Goal: Information Seeking & Learning: Check status

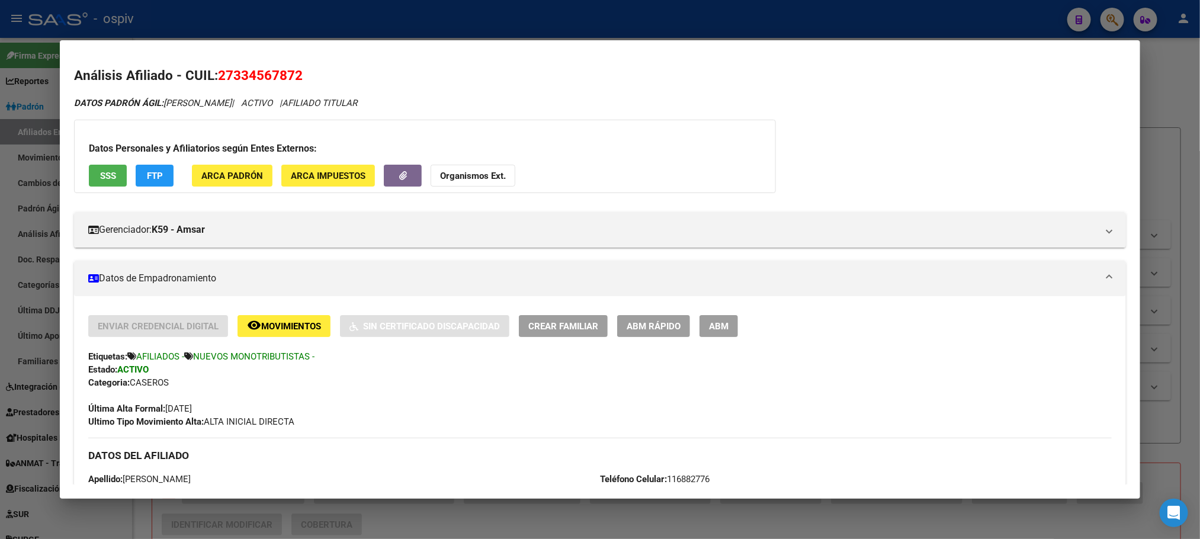
click at [410, 15] on div at bounding box center [600, 269] width 1200 height 539
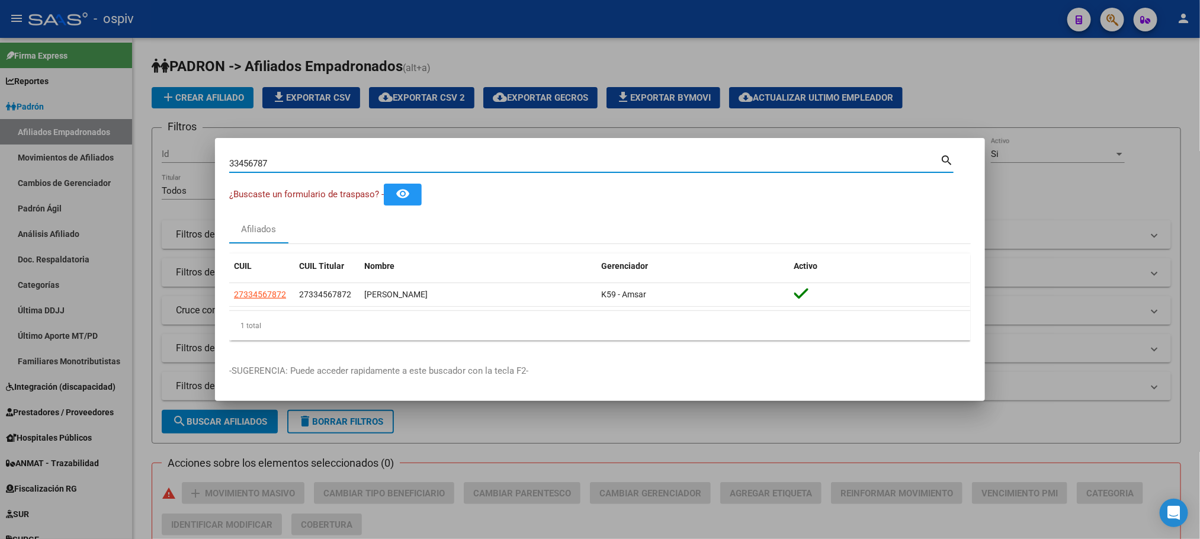
drag, startPoint x: 246, startPoint y: 163, endPoint x: 194, endPoint y: 163, distance: 52.1
click at [194, 163] on div "33456787 Buscar (apellido, dni, cuil, nro traspaso, cuit, obra social) search ¿…" at bounding box center [600, 269] width 1200 height 539
paste input "24057318"
type input "24057318"
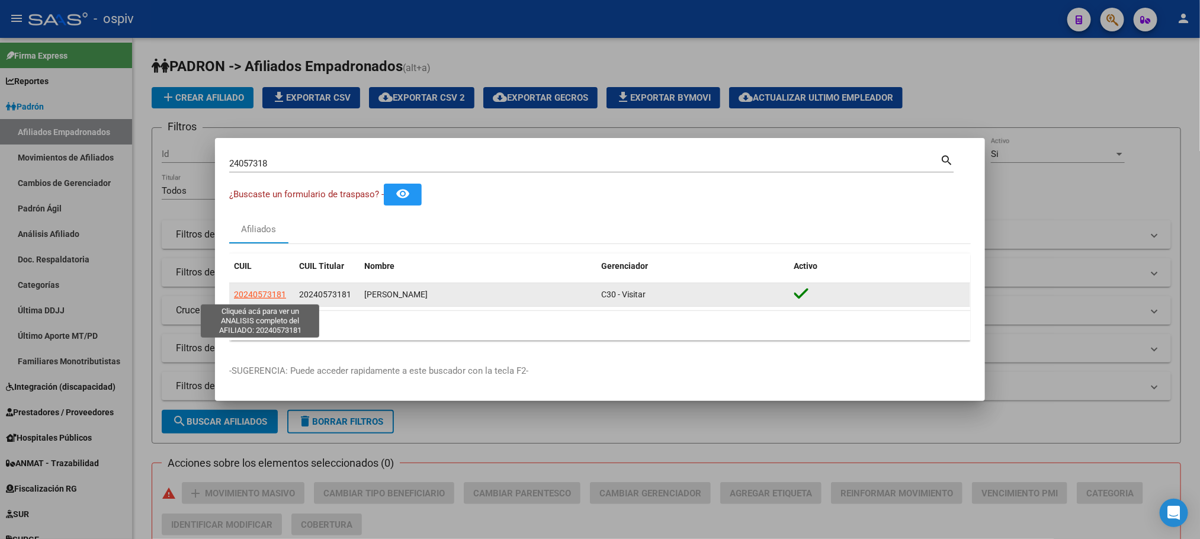
click at [264, 292] on span "20240573181" at bounding box center [260, 294] width 52 height 9
type textarea "20240573181"
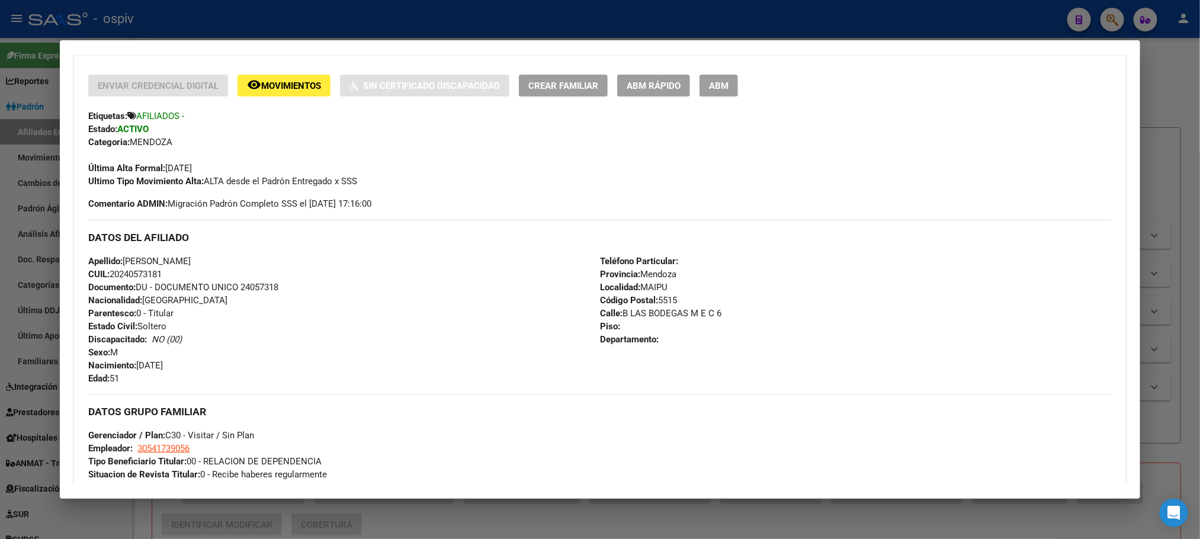
scroll to position [266, 0]
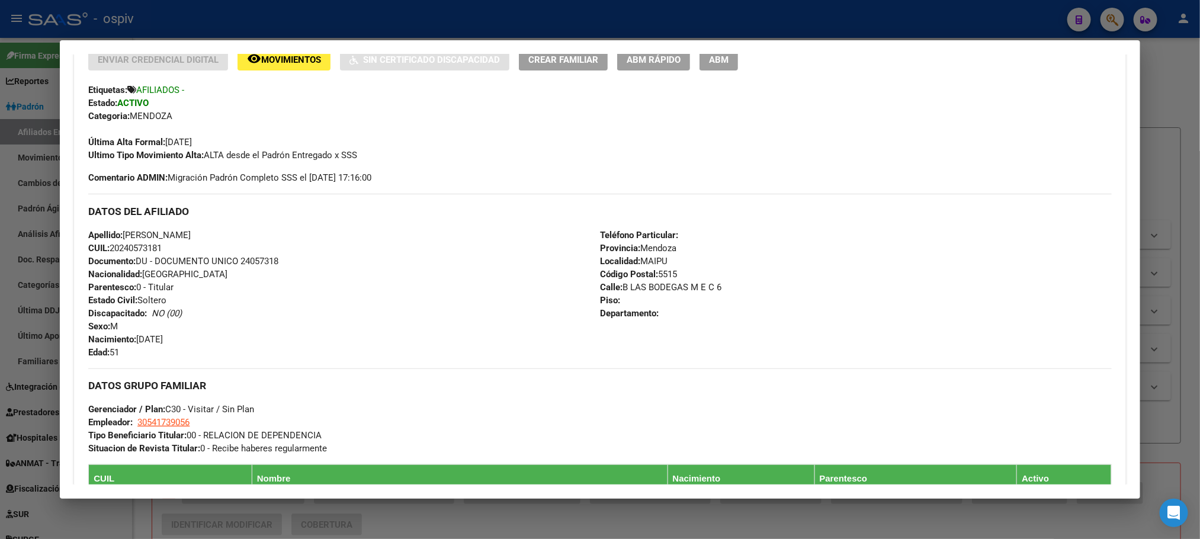
click at [482, 21] on div at bounding box center [600, 269] width 1200 height 539
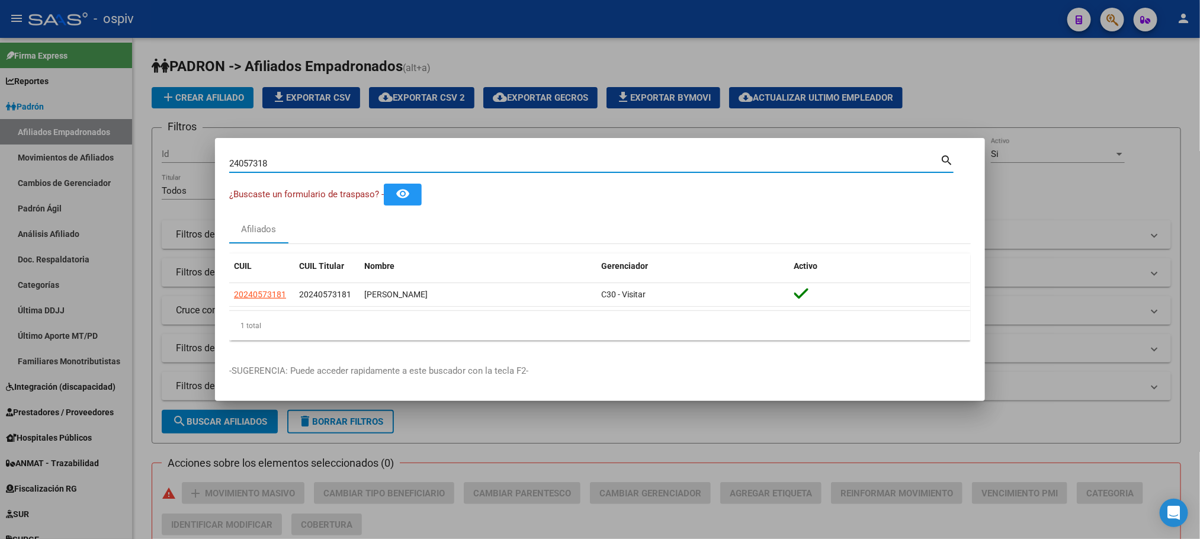
drag, startPoint x: 315, startPoint y: 163, endPoint x: 140, endPoint y: 140, distance: 176.2
click at [141, 140] on div "24057318 Buscar (apellido, dni, cuil, nro traspaso, cuit, obra social) search ¿…" at bounding box center [600, 269] width 1200 height 539
paste input "59882399"
type input "59882399"
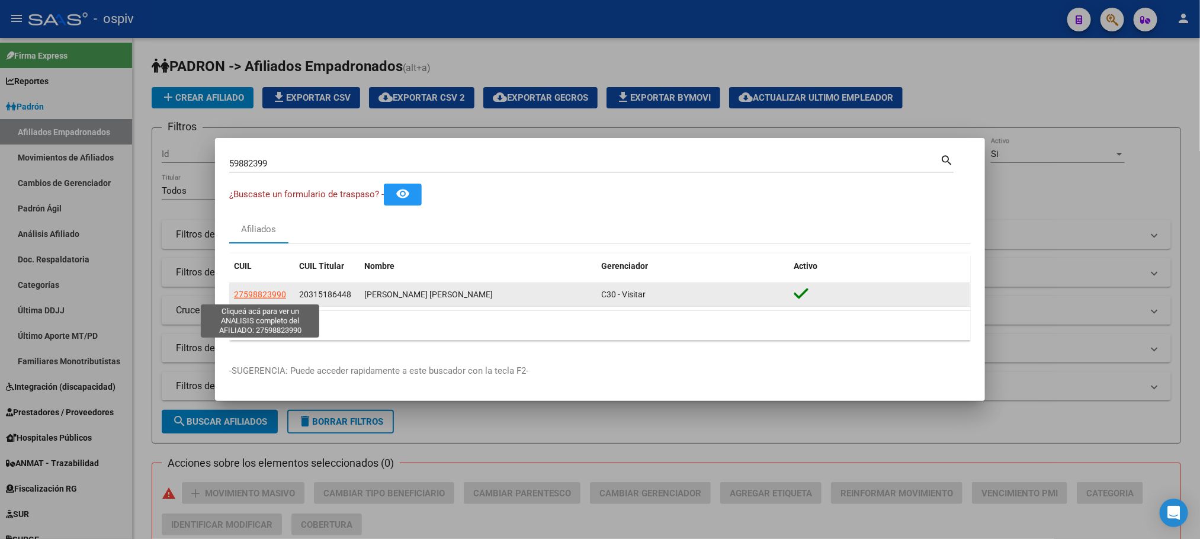
click at [272, 295] on span "27598823990" at bounding box center [260, 294] width 52 height 9
type textarea "27598823990"
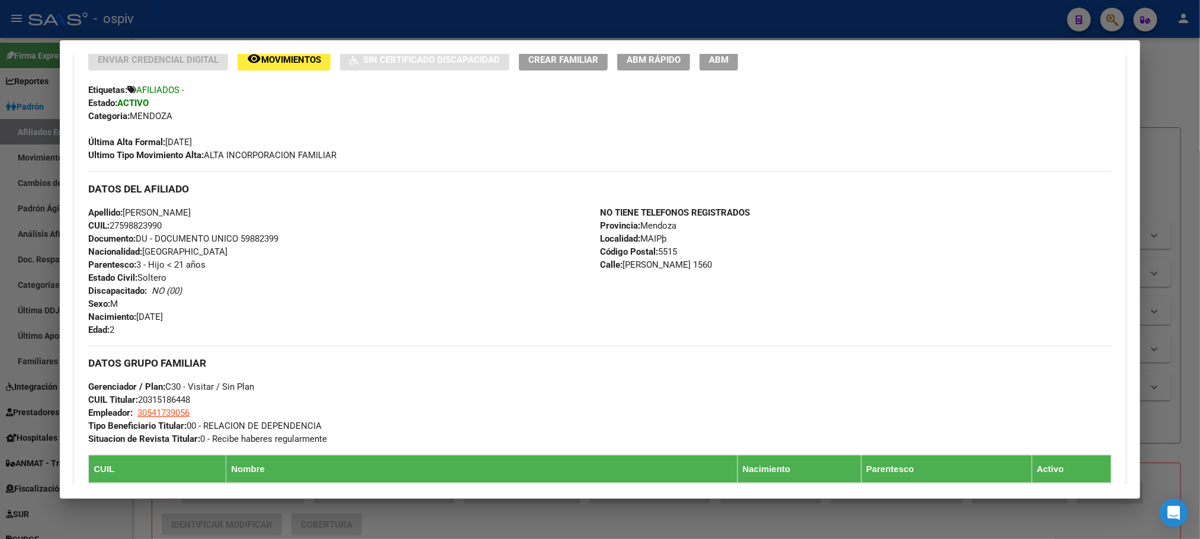
click at [430, 22] on div at bounding box center [600, 269] width 1200 height 539
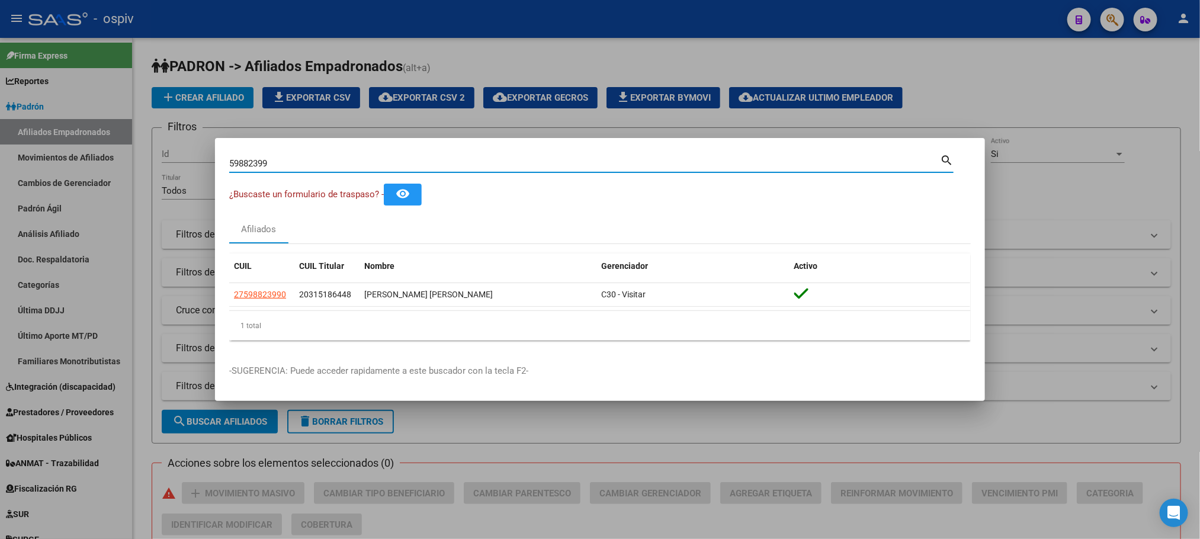
drag, startPoint x: 308, startPoint y: 168, endPoint x: 187, endPoint y: 139, distance: 124.2
click at [187, 139] on div "59882399 Buscar (apellido, dni, cuil, nro traspaso, cuit, obra social) search ¿…" at bounding box center [600, 269] width 1200 height 539
paste input "8282871"
type input "58282871"
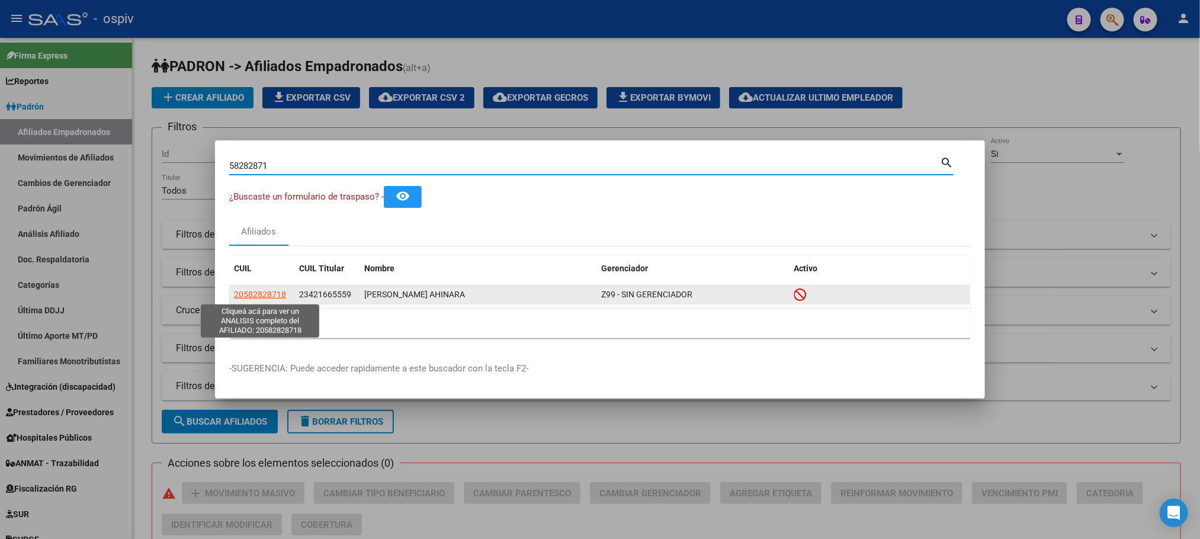
click at [265, 292] on span "20582828718" at bounding box center [260, 294] width 52 height 9
type textarea "20582828718"
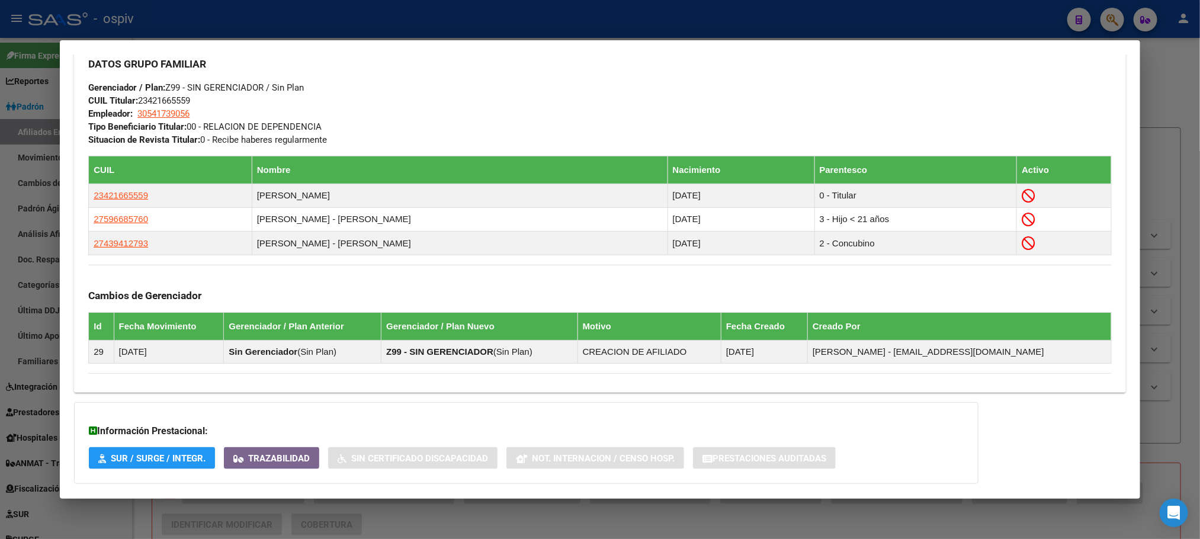
scroll to position [423, 0]
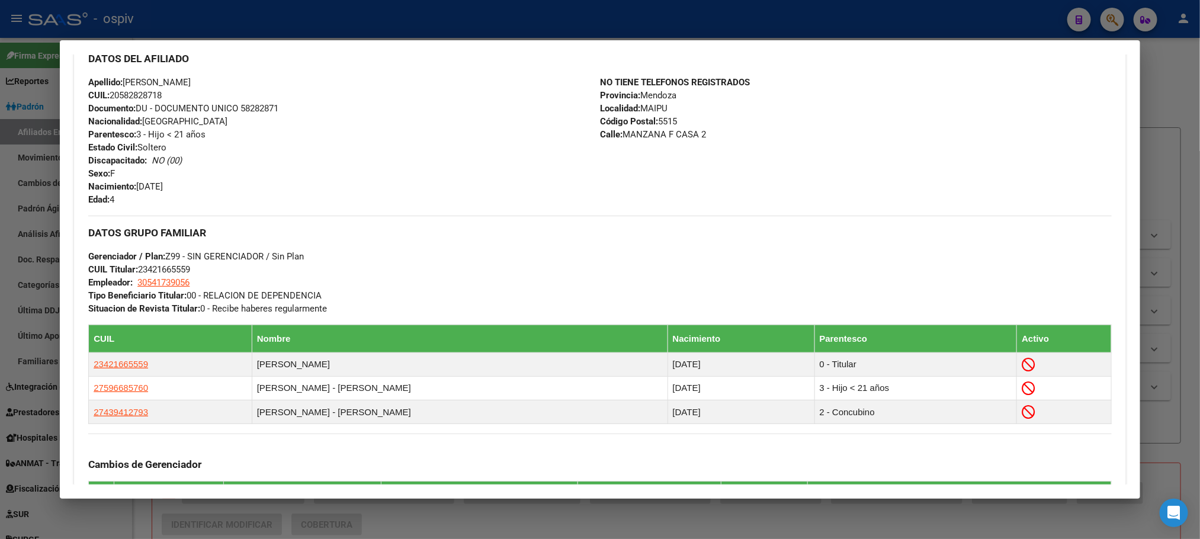
click at [465, 28] on div at bounding box center [600, 269] width 1200 height 539
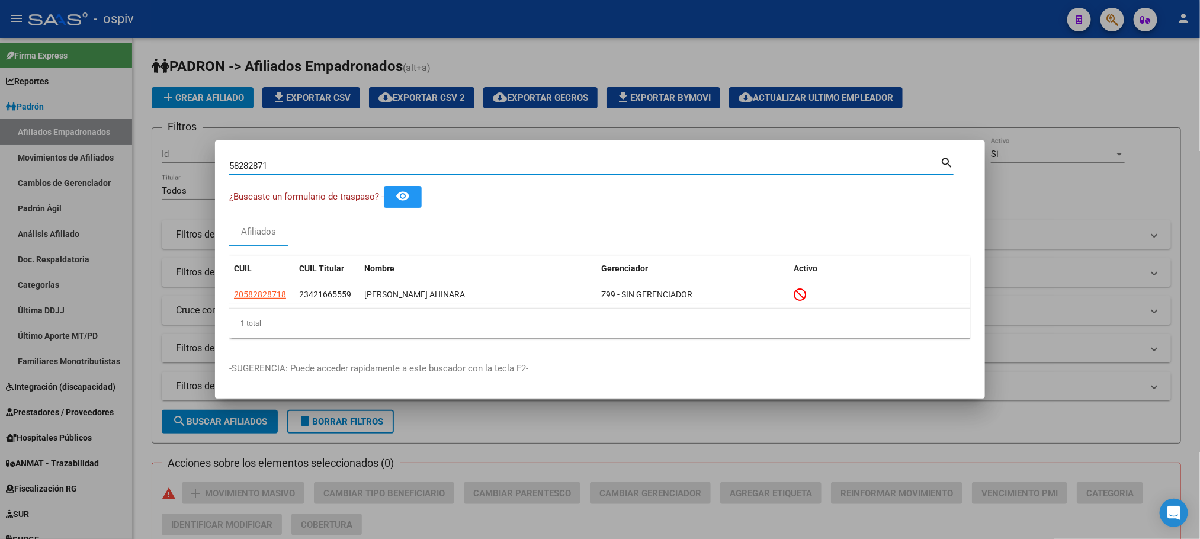
drag, startPoint x: 319, startPoint y: 162, endPoint x: 132, endPoint y: 135, distance: 188.5
click at [132, 135] on div "58282871 Buscar (apellido, dni, cuil, nro traspaso, cuit, obra social) search ¿…" at bounding box center [600, 269] width 1200 height 539
paste input "9668576"
type input "59668576"
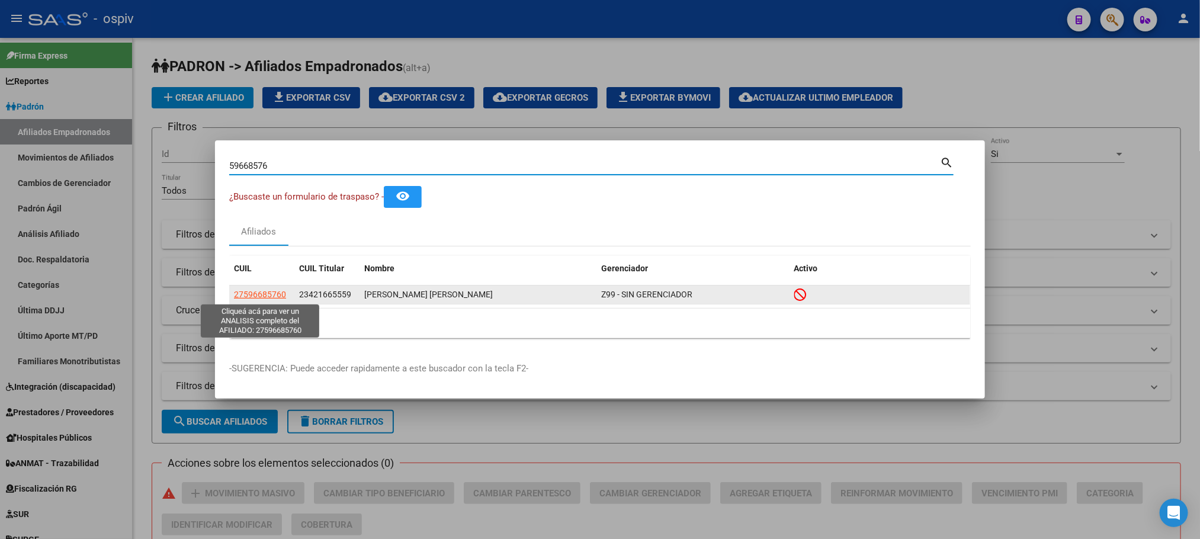
click at [264, 294] on span "27596685760" at bounding box center [260, 294] width 52 height 9
type textarea "27596685760"
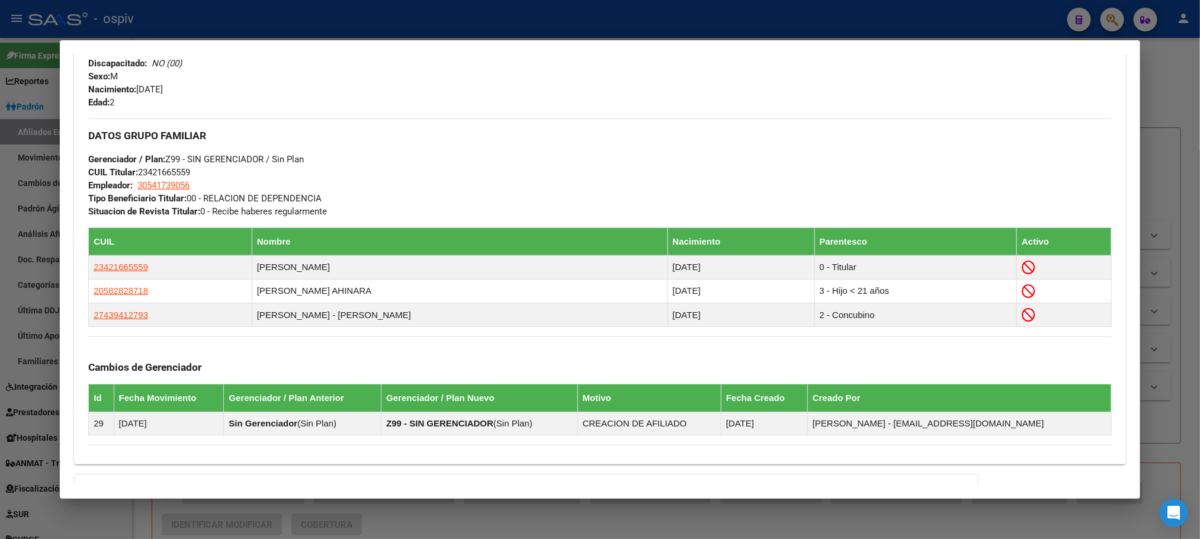
scroll to position [702, 0]
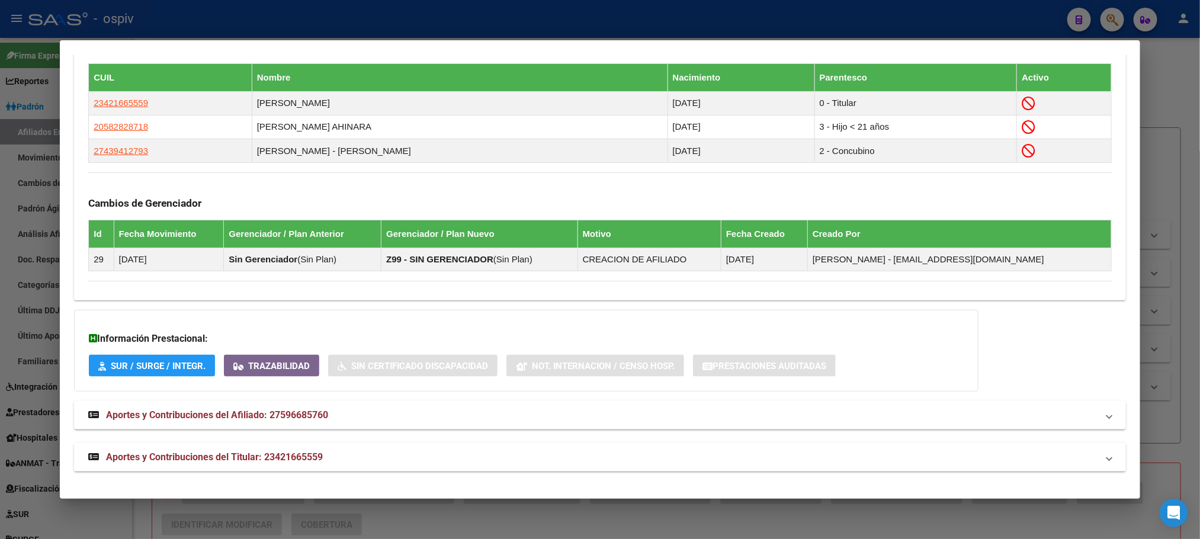
click at [494, 23] on div at bounding box center [600, 269] width 1200 height 539
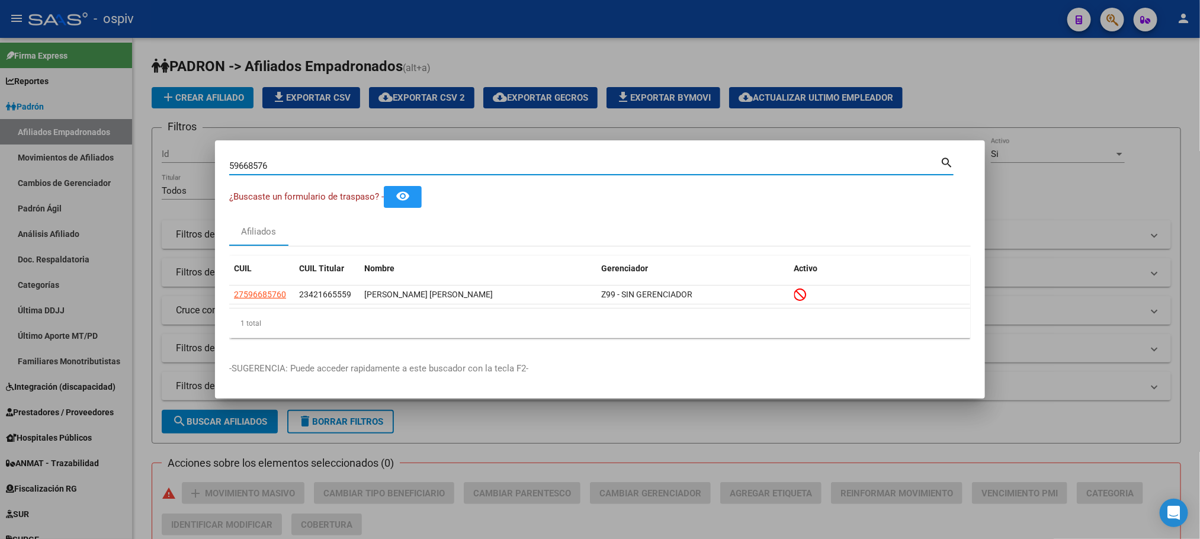
drag, startPoint x: 332, startPoint y: 169, endPoint x: 187, endPoint y: 162, distance: 145.3
click at [189, 162] on div "59668576 Buscar (apellido, dni, cuil, nro traspaso, cuit, obra social) search ¿…" at bounding box center [600, 269] width 1200 height 539
paste input "45448837"
type input "45448837"
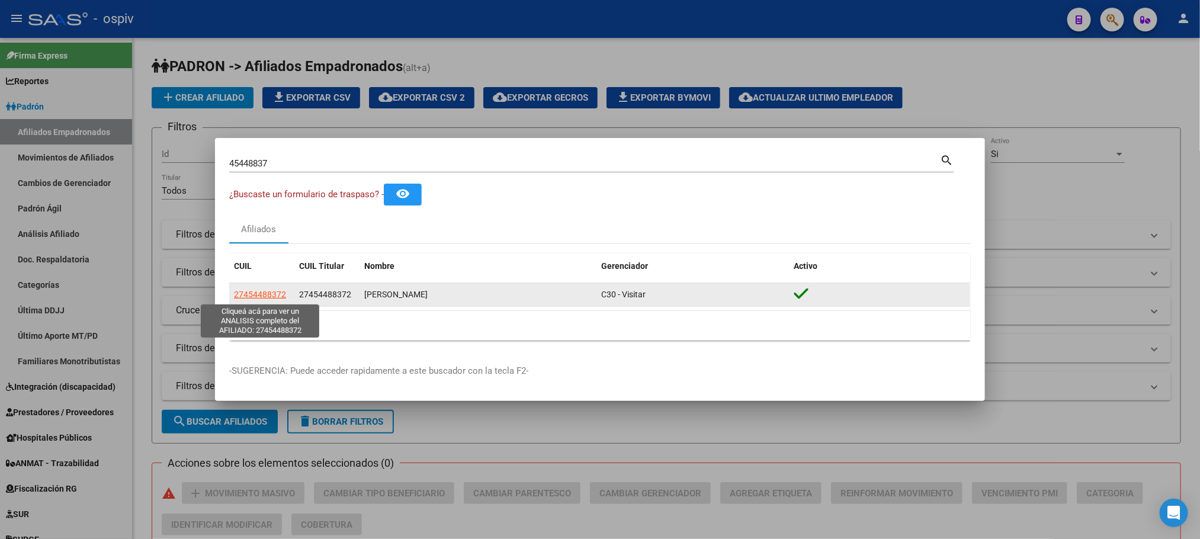
click at [274, 297] on span "27454488372" at bounding box center [260, 294] width 52 height 9
type textarea "27454488372"
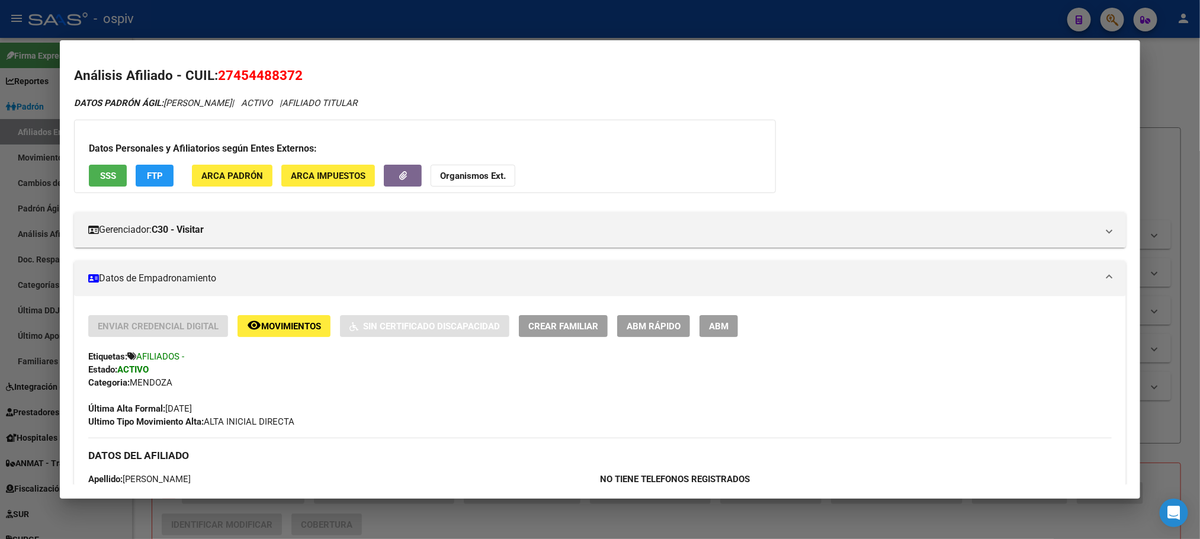
scroll to position [444, 0]
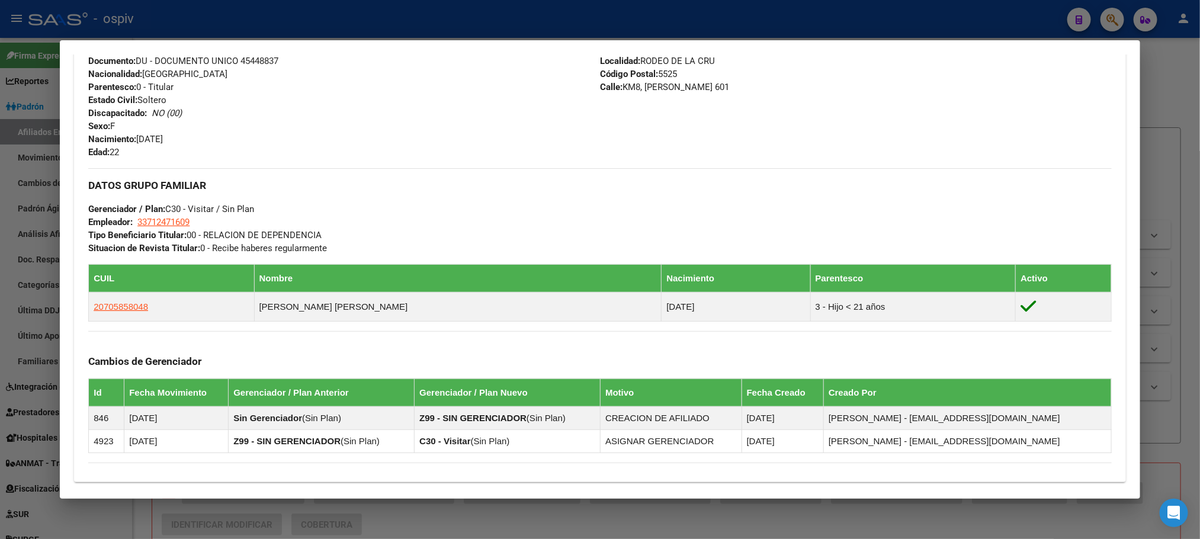
click at [407, 20] on div at bounding box center [600, 269] width 1200 height 539
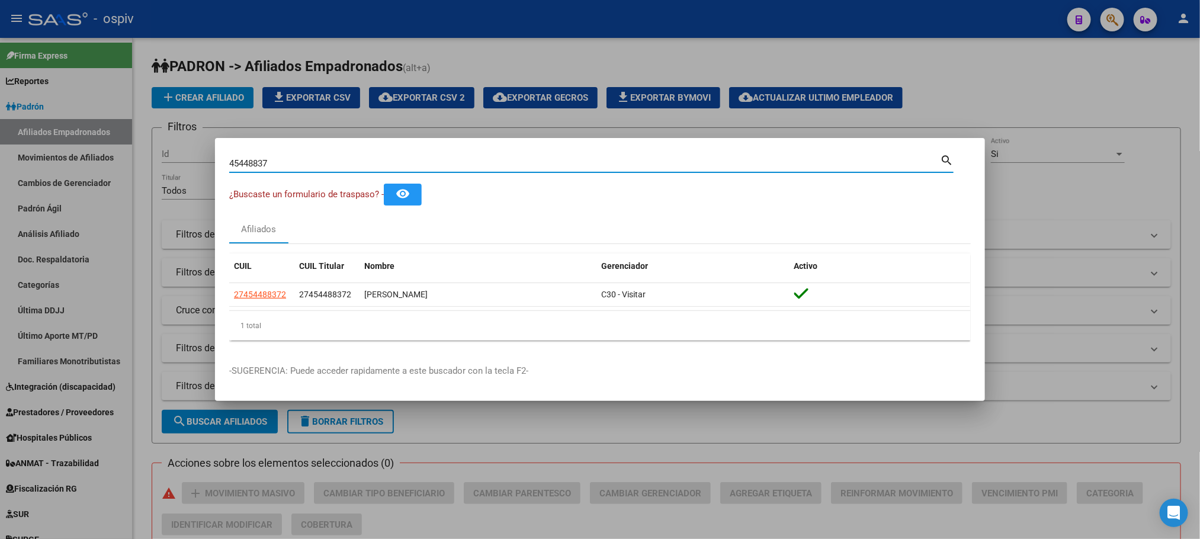
click at [287, 160] on input "45448837" at bounding box center [584, 163] width 711 height 11
drag, startPoint x: 287, startPoint y: 160, endPoint x: 184, endPoint y: 162, distance: 103.1
click at [184, 162] on div "45448837 Buscar (apellido, dni, cuil, nro traspaso, cuit, obra social) search ¿…" at bounding box center [600, 269] width 1200 height 539
paste input "57615825"
type input "57615825"
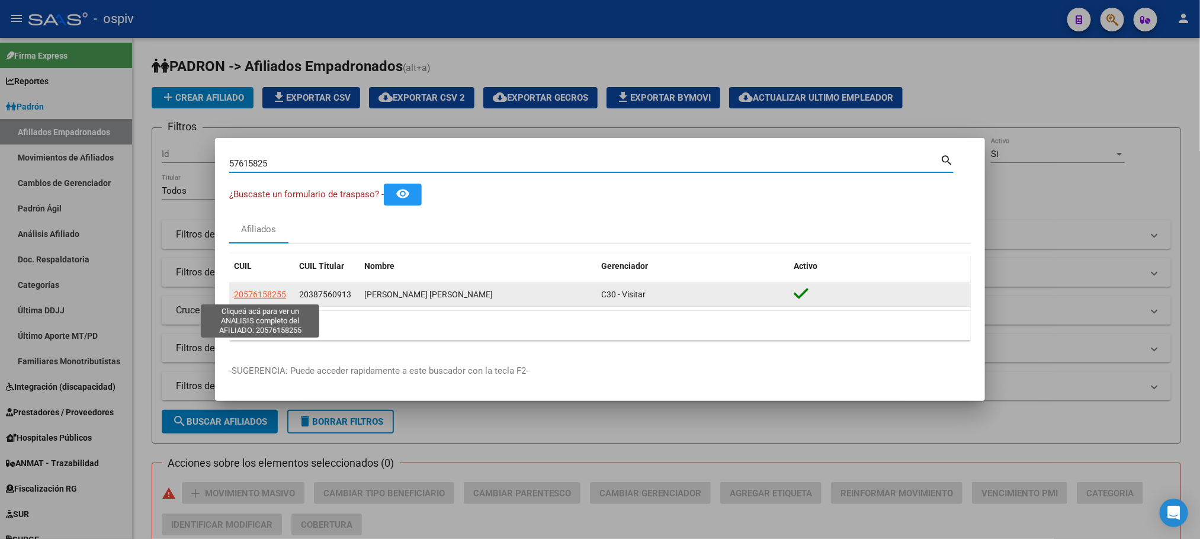
click at [249, 292] on span "20576158255" at bounding box center [260, 294] width 52 height 9
type textarea "20576158255"
